Goal: Transaction & Acquisition: Purchase product/service

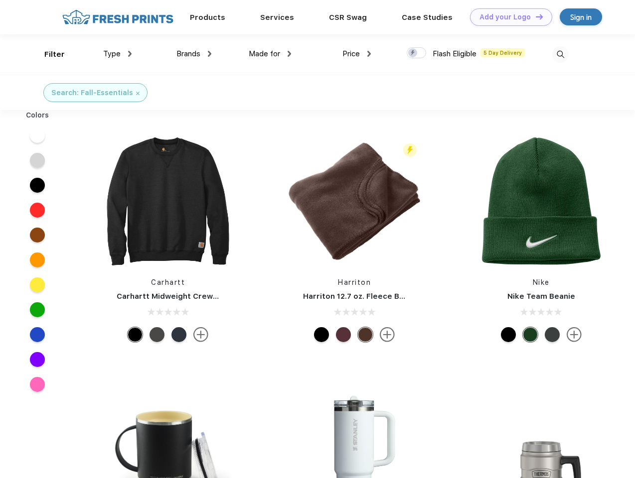
click at [507, 17] on link "Add your Logo Design Tool" at bounding box center [511, 16] width 82 height 17
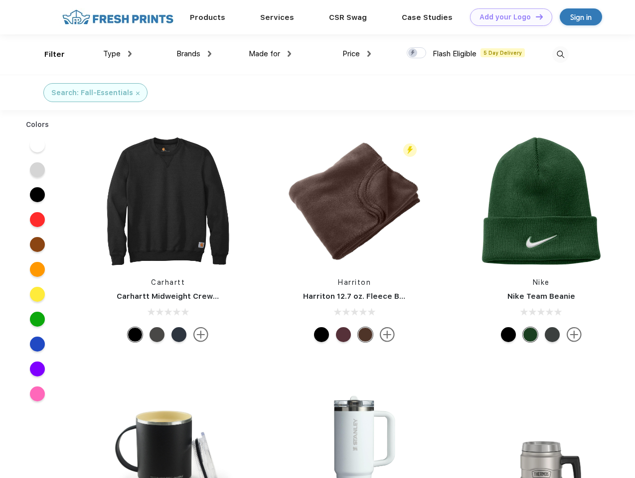
click at [0, 0] on div "Design Tool" at bounding box center [0, 0] width 0 height 0
click at [535, 16] on link "Add your Logo Design Tool" at bounding box center [511, 16] width 82 height 17
click at [48, 54] on div "Filter" at bounding box center [54, 54] width 20 height 11
click at [118, 54] on span "Type" at bounding box center [111, 53] width 17 height 9
click at [194, 54] on span "Brands" at bounding box center [188, 53] width 24 height 9
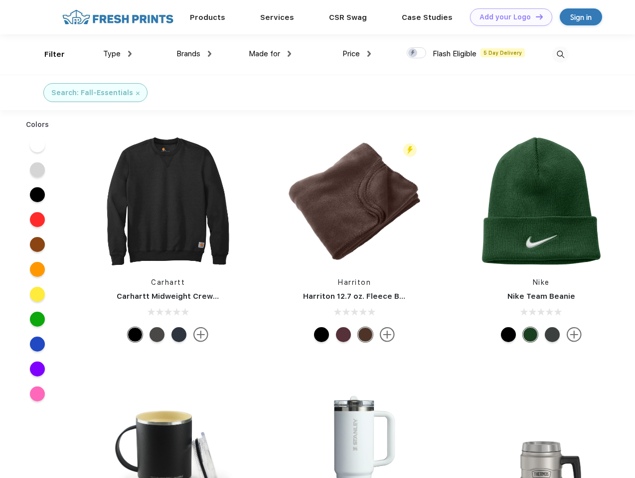
click at [270, 54] on span "Made for" at bounding box center [264, 53] width 31 height 9
click at [357, 54] on span "Price" at bounding box center [350, 53] width 17 height 9
click at [417, 53] on div at bounding box center [416, 52] width 19 height 11
click at [413, 53] on input "checkbox" at bounding box center [410, 50] width 6 height 6
click at [560, 54] on img at bounding box center [560, 54] width 16 height 16
